Goal: Find specific page/section: Find specific page/section

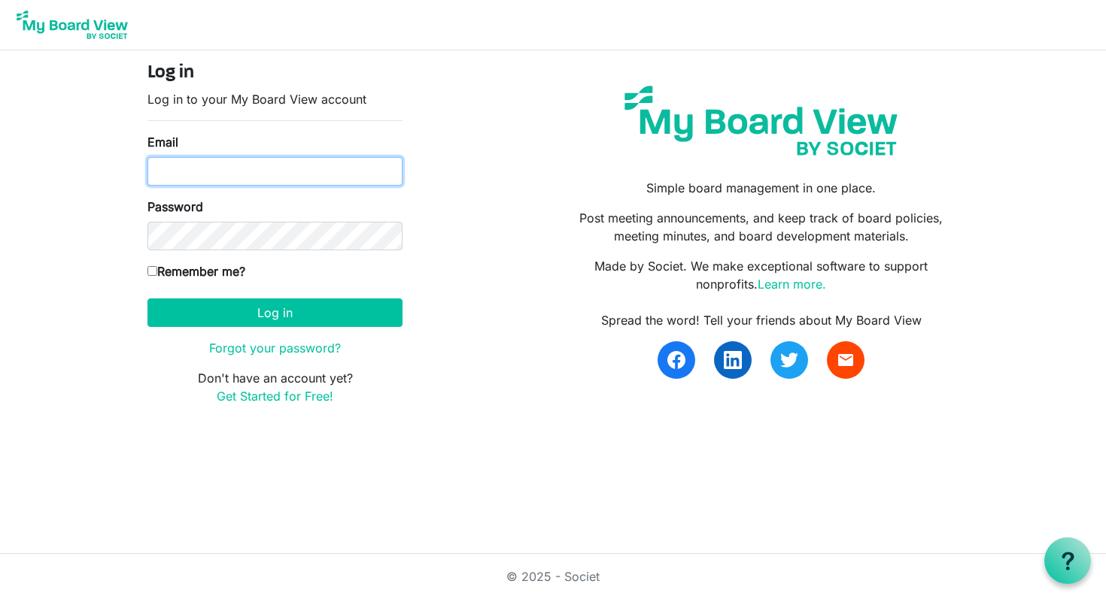
click at [271, 181] on input "Email" at bounding box center [274, 171] width 255 height 29
click at [316, 173] on input "Email" at bounding box center [274, 171] width 255 height 29
type input "ingrid.jorud@gmail.com"
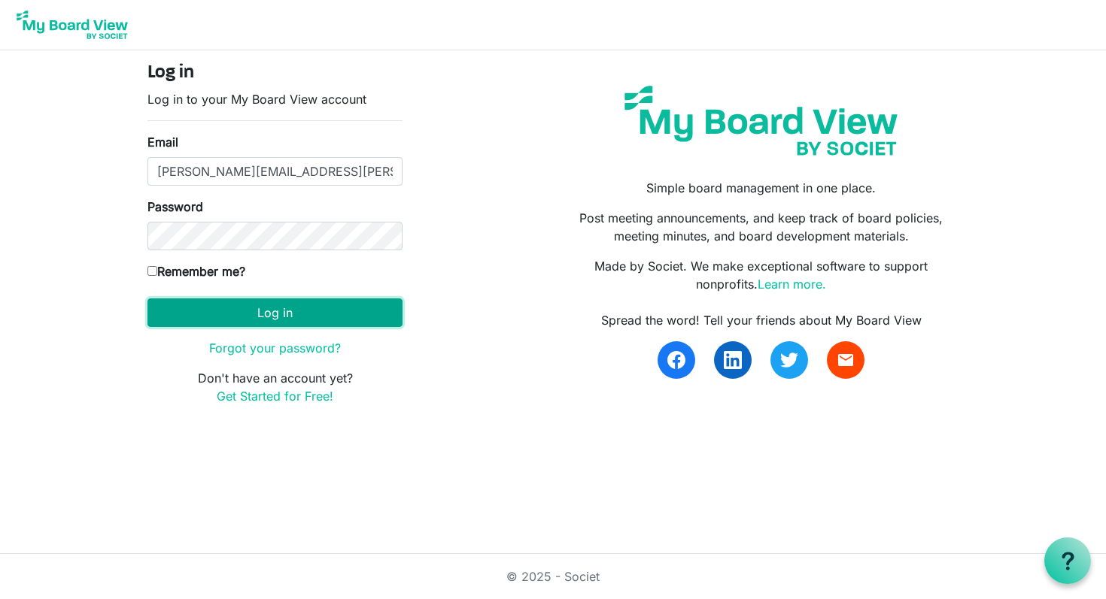
click at [369, 324] on button "Log in" at bounding box center [274, 313] width 255 height 29
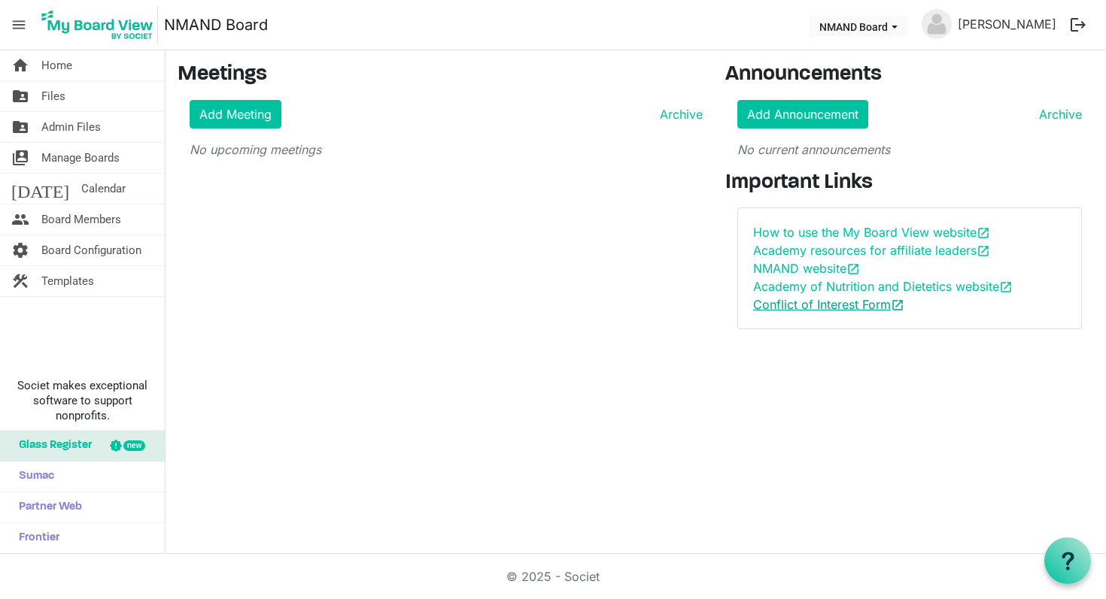
click at [848, 308] on link "Conflict of Interest Form open_in_new" at bounding box center [828, 304] width 151 height 15
click at [66, 92] on link "folder_shared Files" at bounding box center [82, 96] width 165 height 30
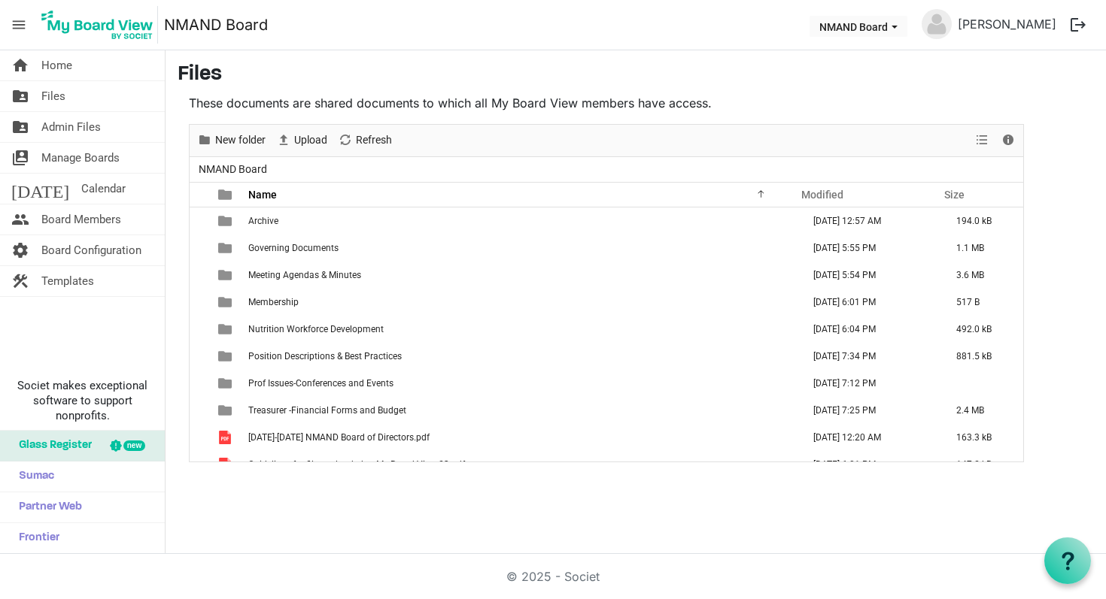
click at [821, 66] on h3 "Files" at bounding box center [636, 75] width 916 height 26
click at [85, 96] on link "folder_shared Files" at bounding box center [82, 96] width 165 height 30
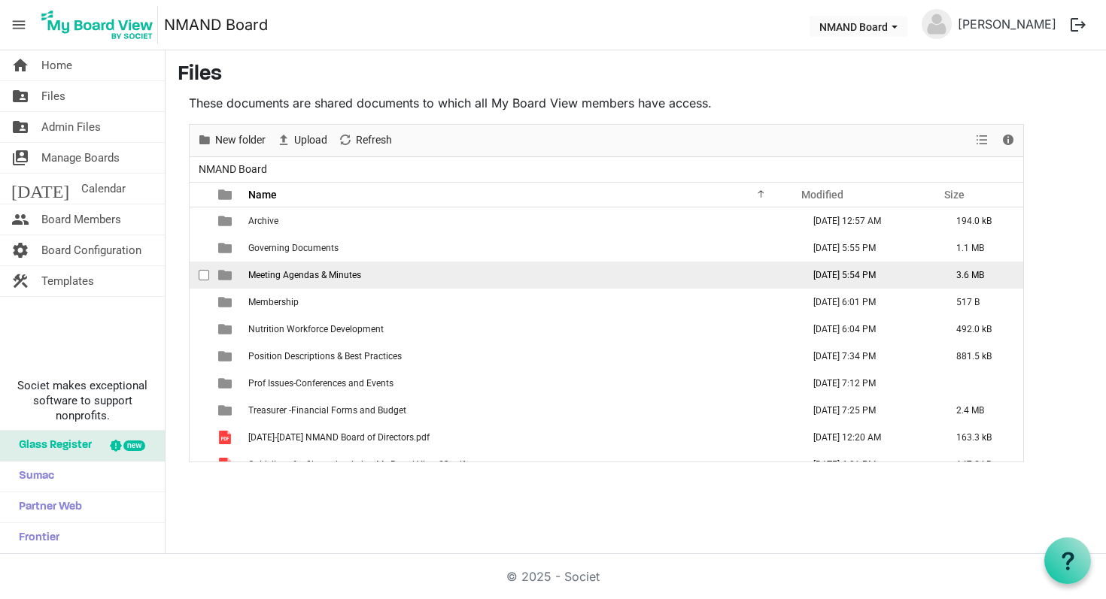
click at [324, 269] on td "Meeting Agendas & Minutes" at bounding box center [521, 275] width 554 height 27
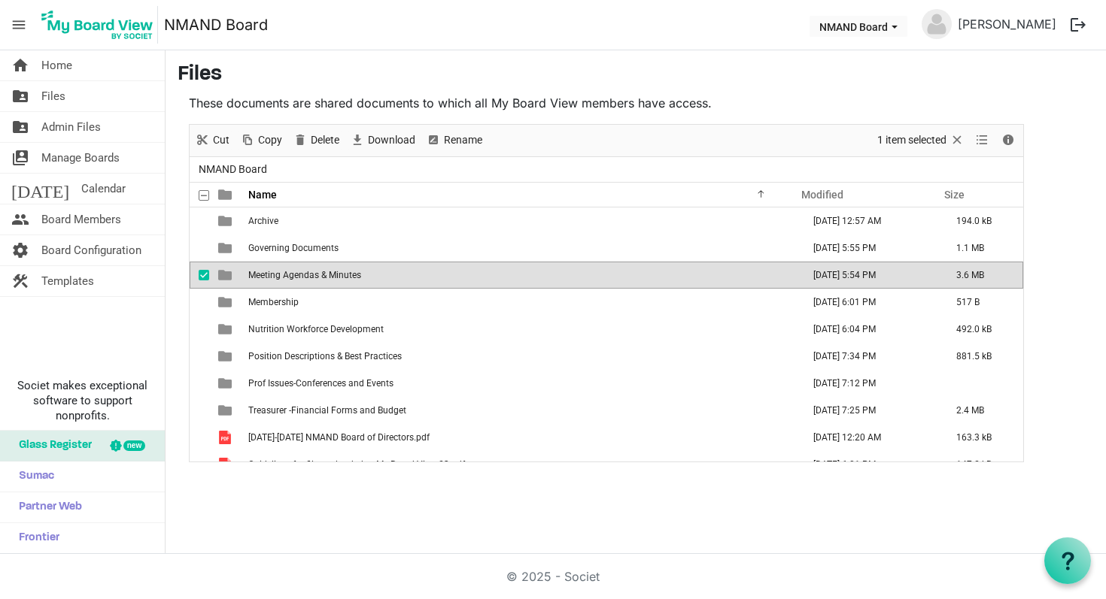
click at [244, 270] on td "Meeting Agendas & Minutes" at bounding box center [521, 275] width 554 height 27
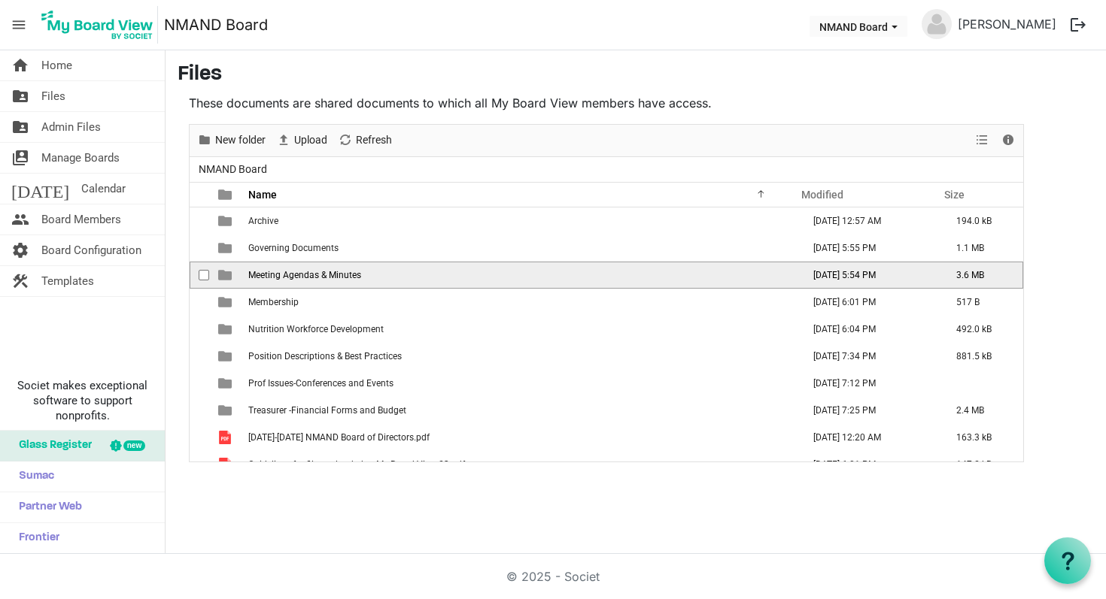
click at [244, 270] on td "Meeting Agendas & Minutes" at bounding box center [521, 275] width 554 height 27
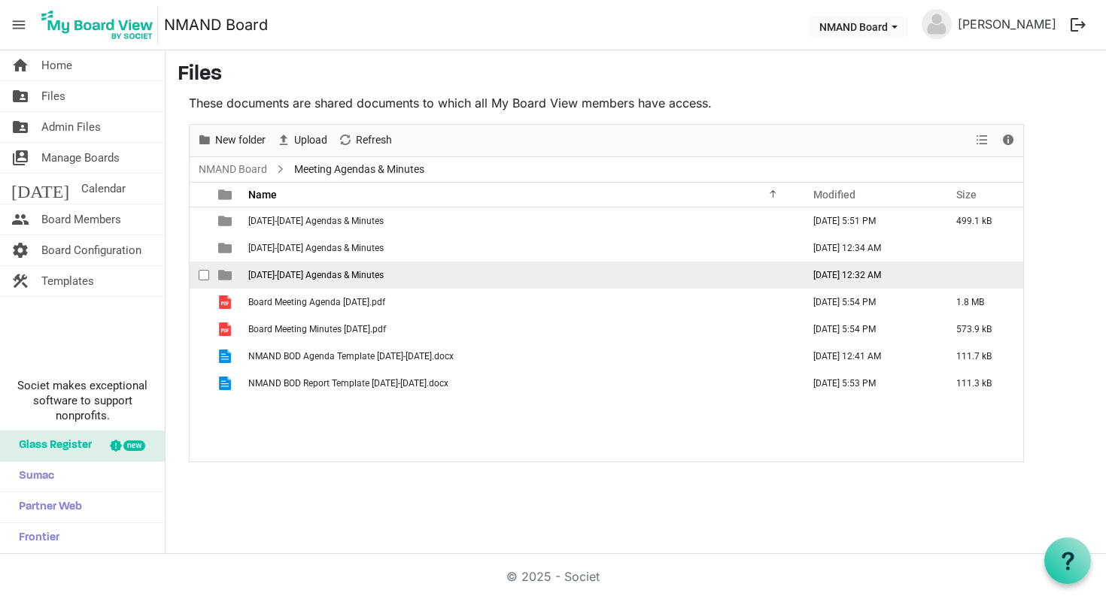
click at [371, 278] on span "[DATE]-[DATE] Agendas & Minutes" at bounding box center [315, 275] width 135 height 11
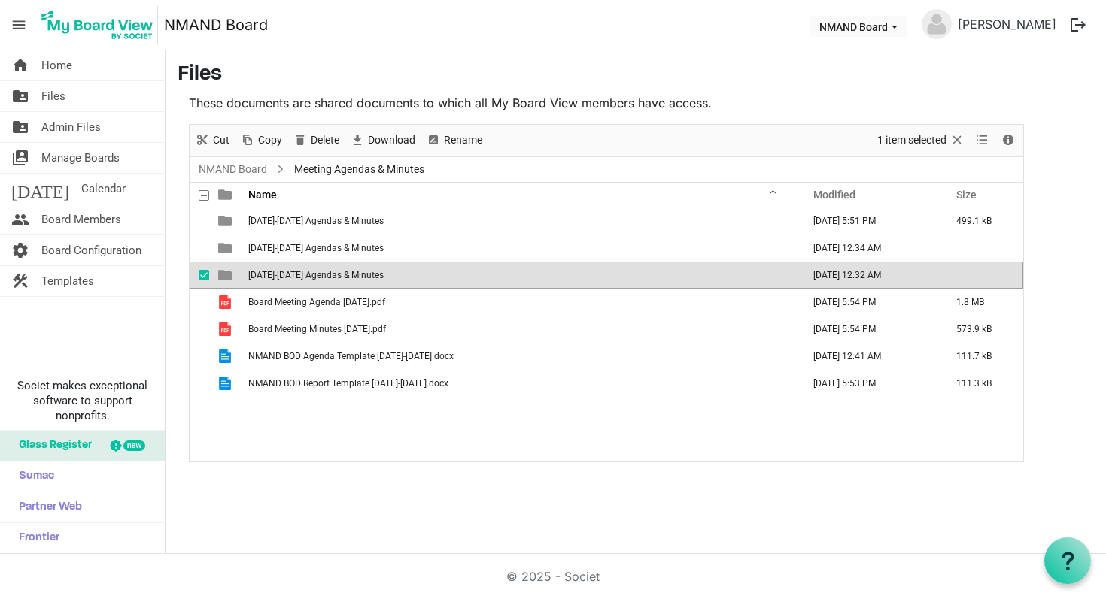
click at [371, 278] on span "[DATE]-[DATE] Agendas & Minutes" at bounding box center [315, 275] width 135 height 11
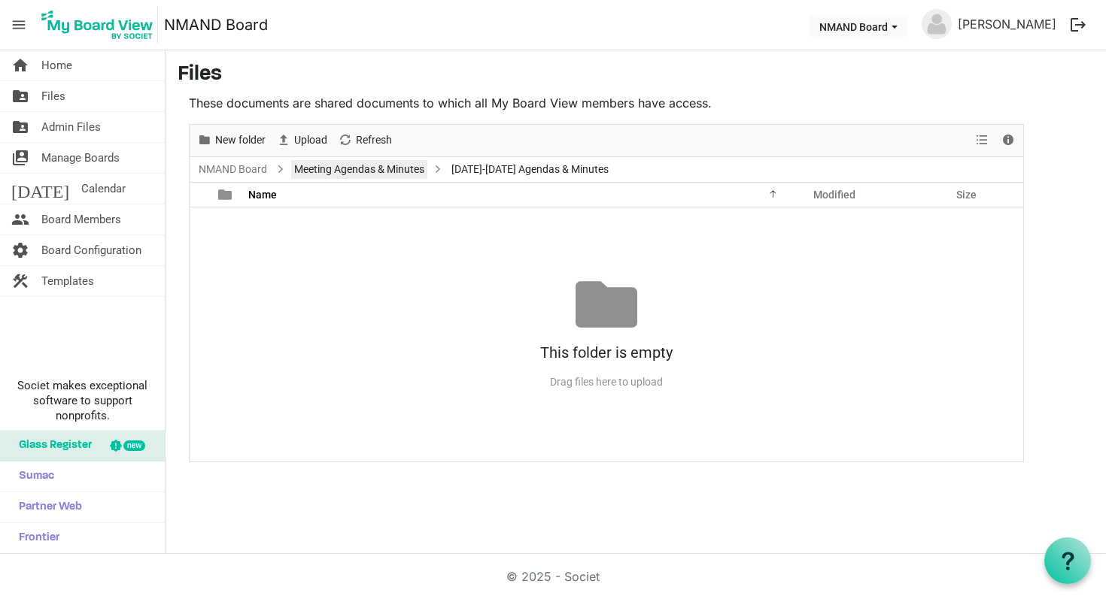
click at [372, 165] on link "Meeting Agendas & Minutes" at bounding box center [359, 169] width 136 height 19
